Goal: Information Seeking & Learning: Understand process/instructions

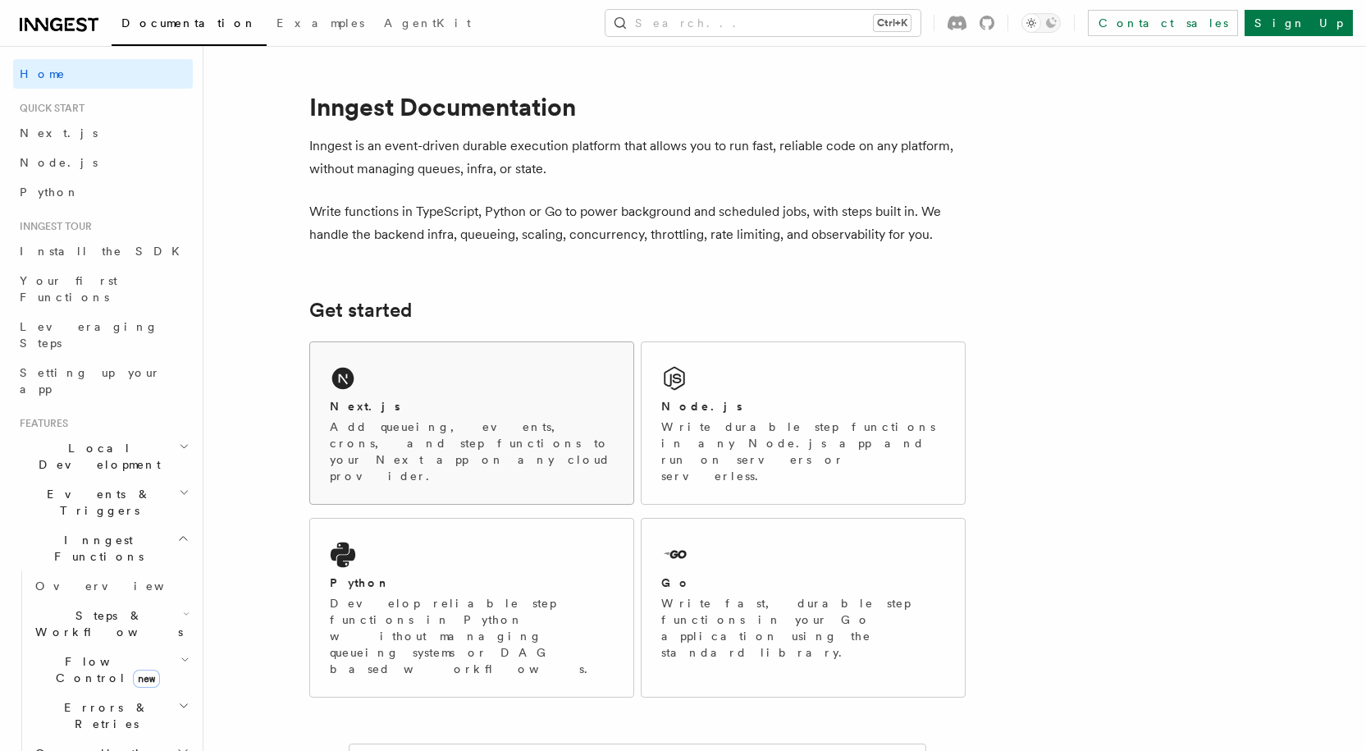
click at [390, 418] on div "Next.js Add queueing, events, crons, and step functions to your Next app on any…" at bounding box center [472, 441] width 284 height 86
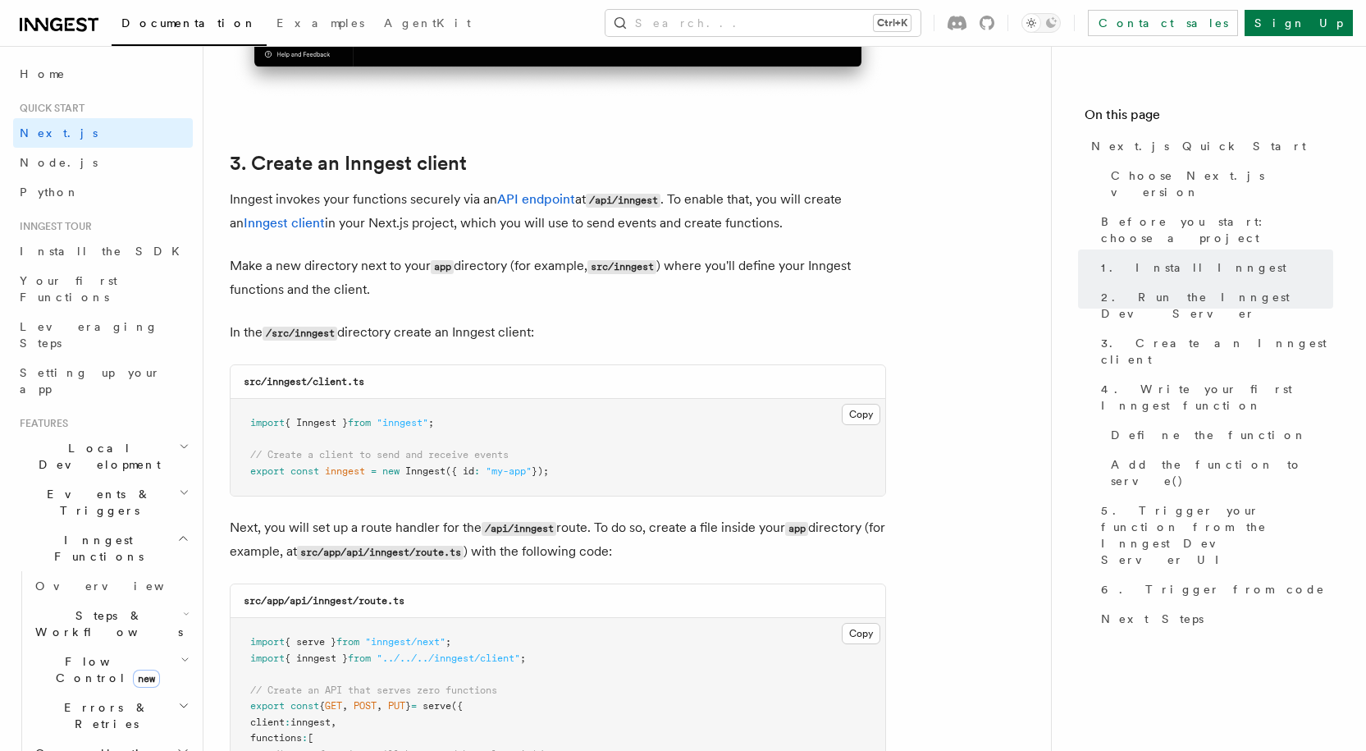
scroll to position [1855, 0]
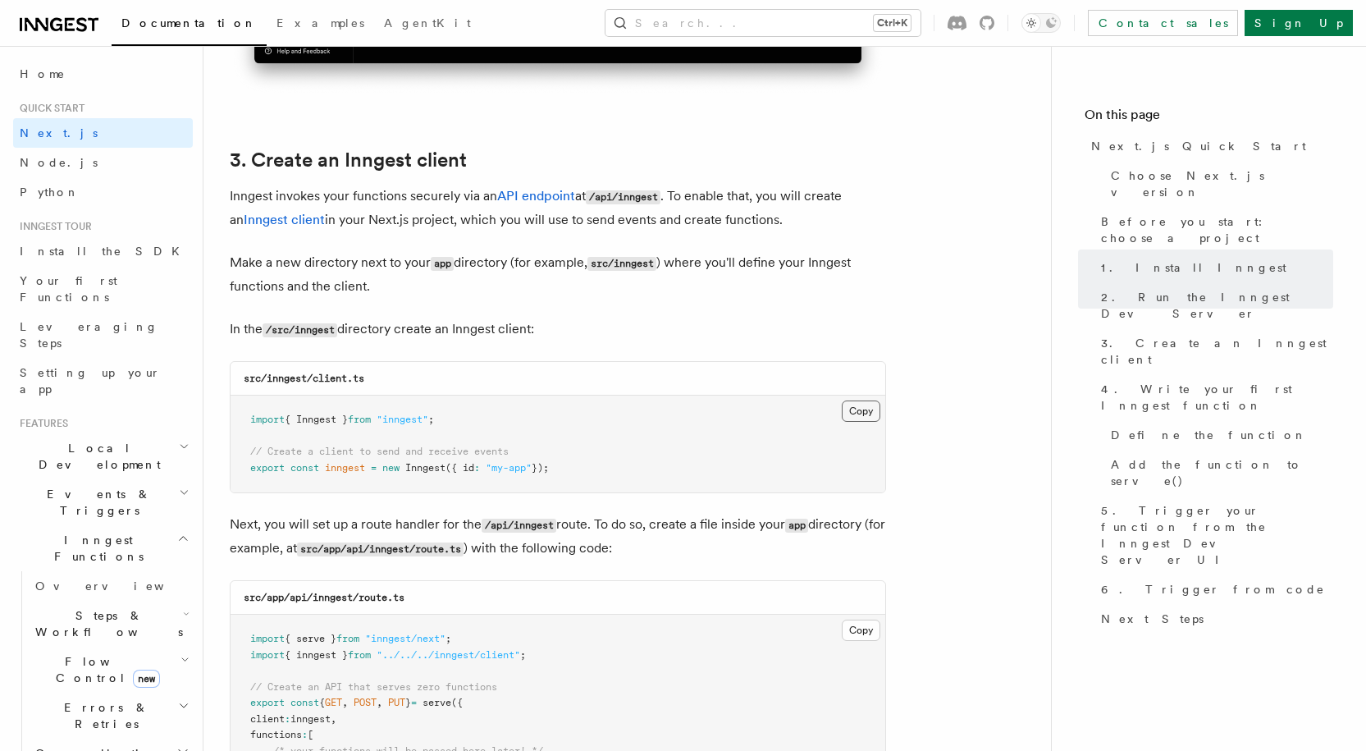
click at [868, 413] on button "Copy Copied" at bounding box center [861, 410] width 39 height 21
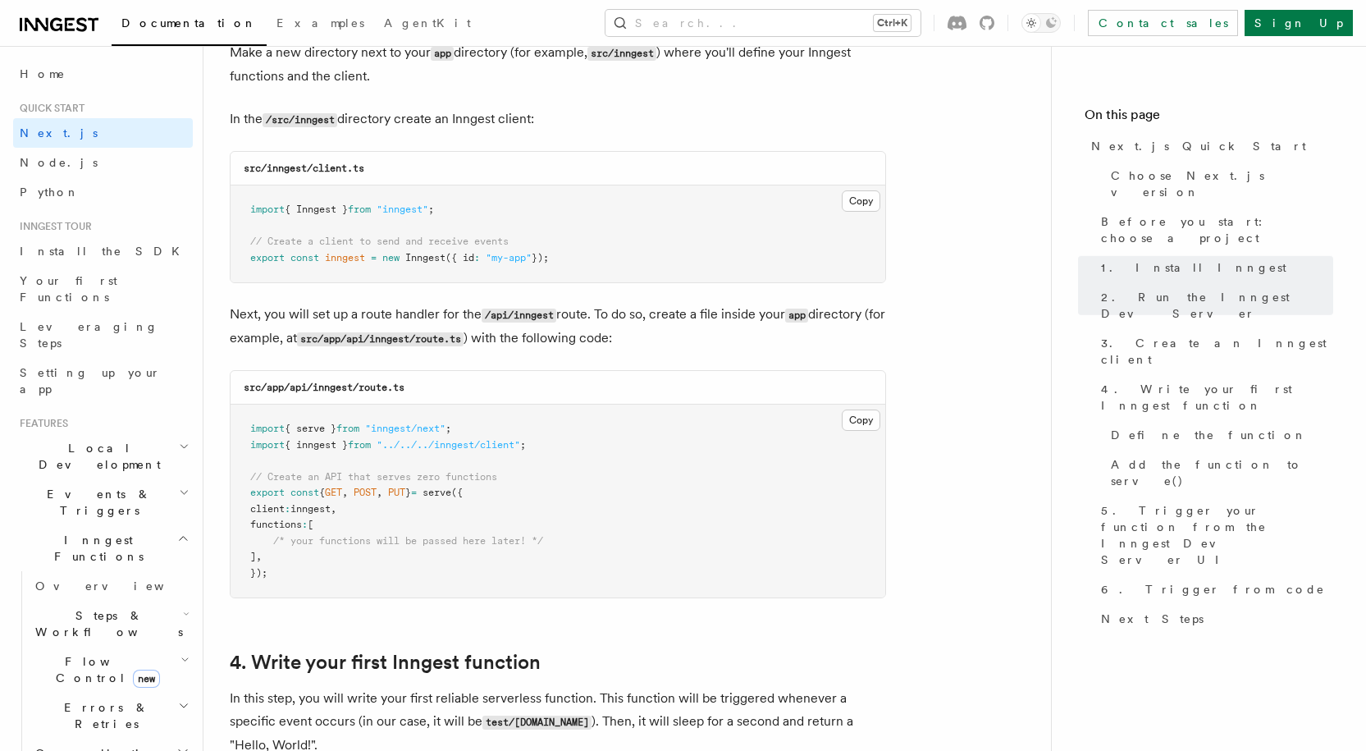
scroll to position [2068, 0]
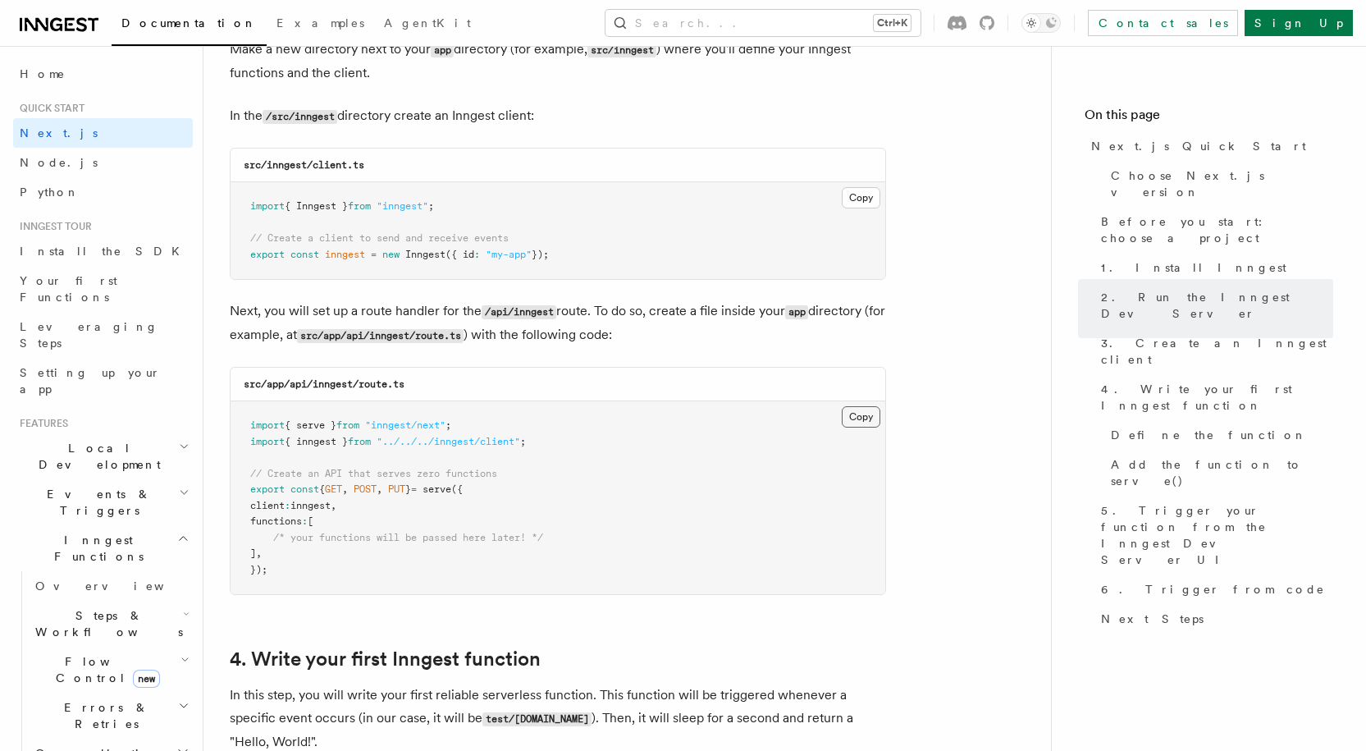
click at [861, 423] on button "Copy Copied" at bounding box center [861, 416] width 39 height 21
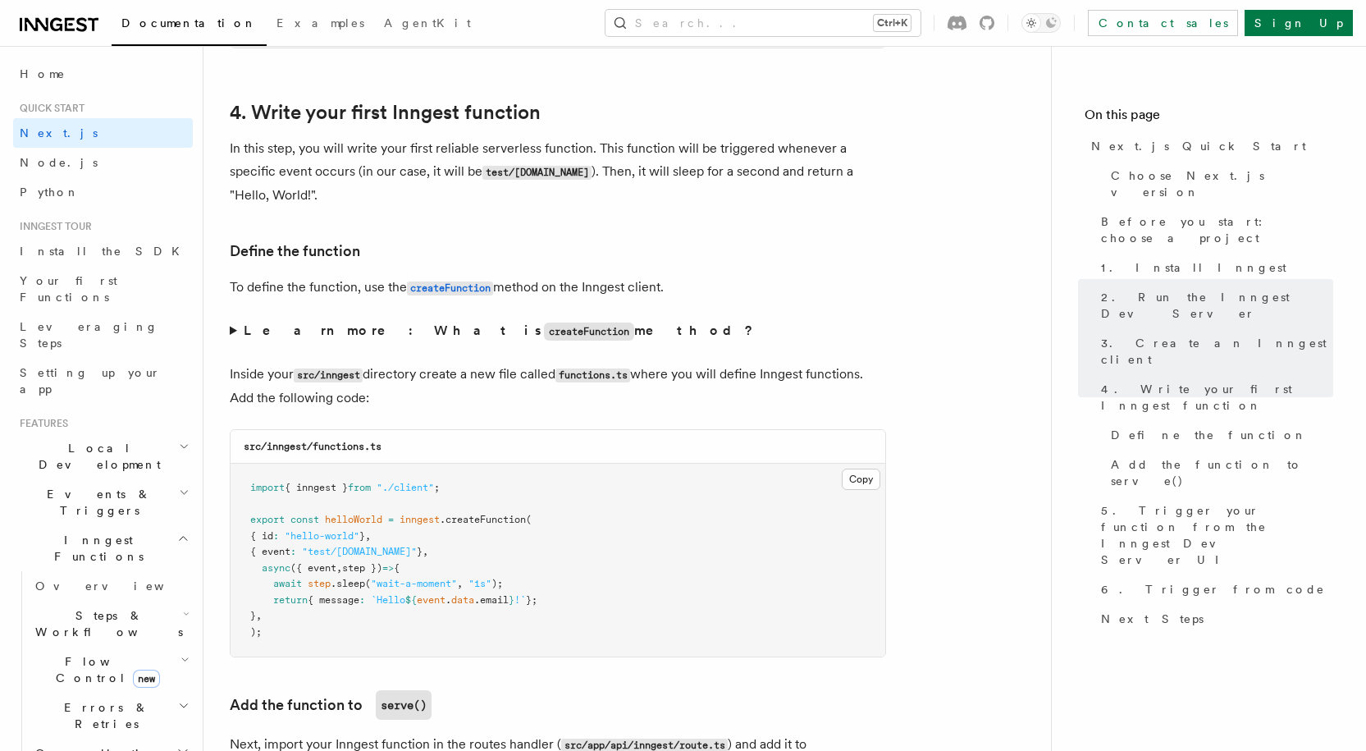
scroll to position [2616, 0]
click at [870, 470] on button "Copy Copied" at bounding box center [861, 478] width 39 height 21
drag, startPoint x: 388, startPoint y: 442, endPoint x: 316, endPoint y: 446, distance: 72.3
click at [316, 446] on div "src/inngest/functions.ts" at bounding box center [558, 446] width 655 height 34
copy code "functions.ts"
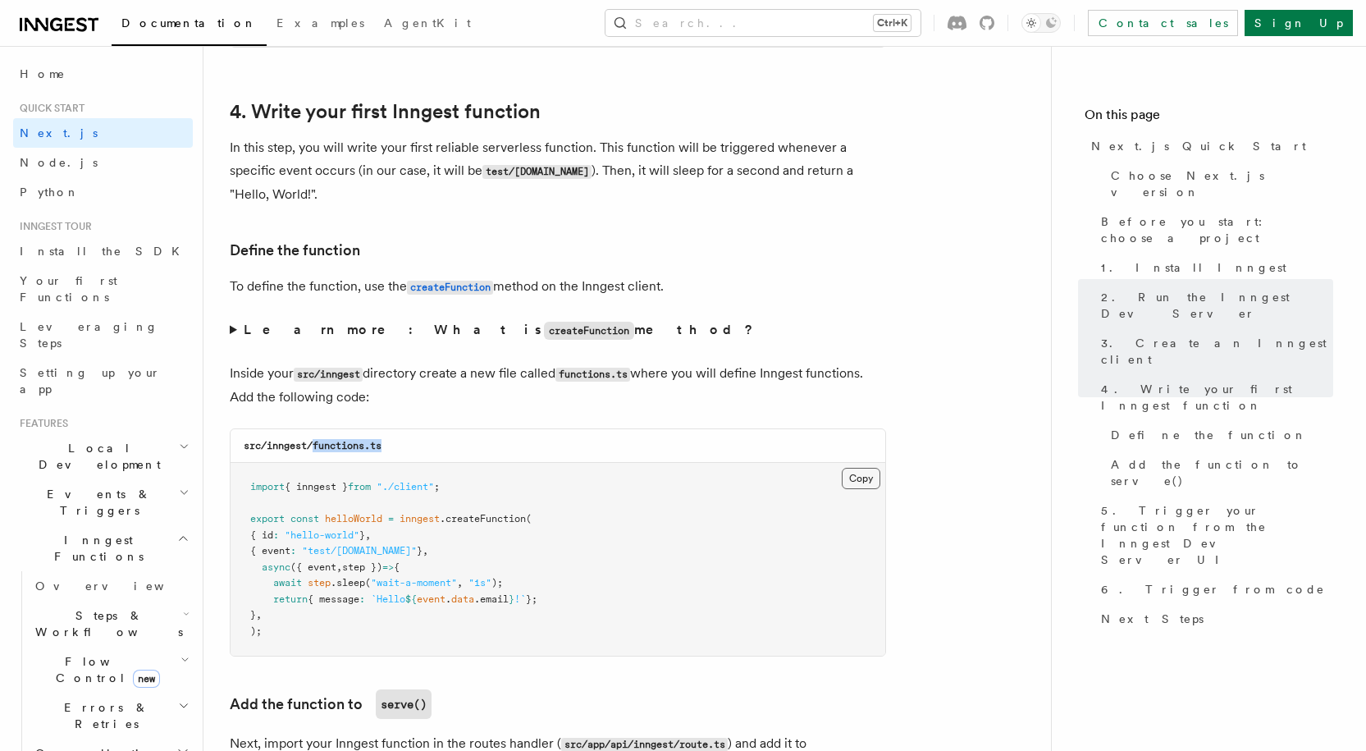
click at [859, 478] on button "Copy Copied" at bounding box center [861, 478] width 39 height 21
